Goal: Task Accomplishment & Management: Manage account settings

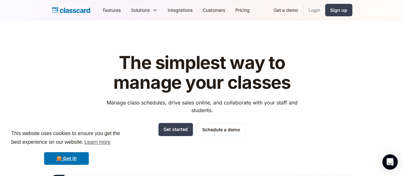
click at [325, 10] on link "Login" at bounding box center [315, 10] width 22 height 14
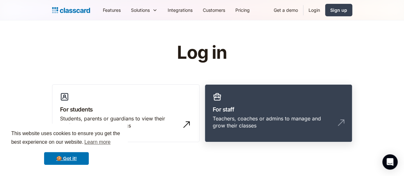
click at [295, 106] on h3 "For staff" at bounding box center [279, 109] width 132 height 9
